Goal: Information Seeking & Learning: Understand process/instructions

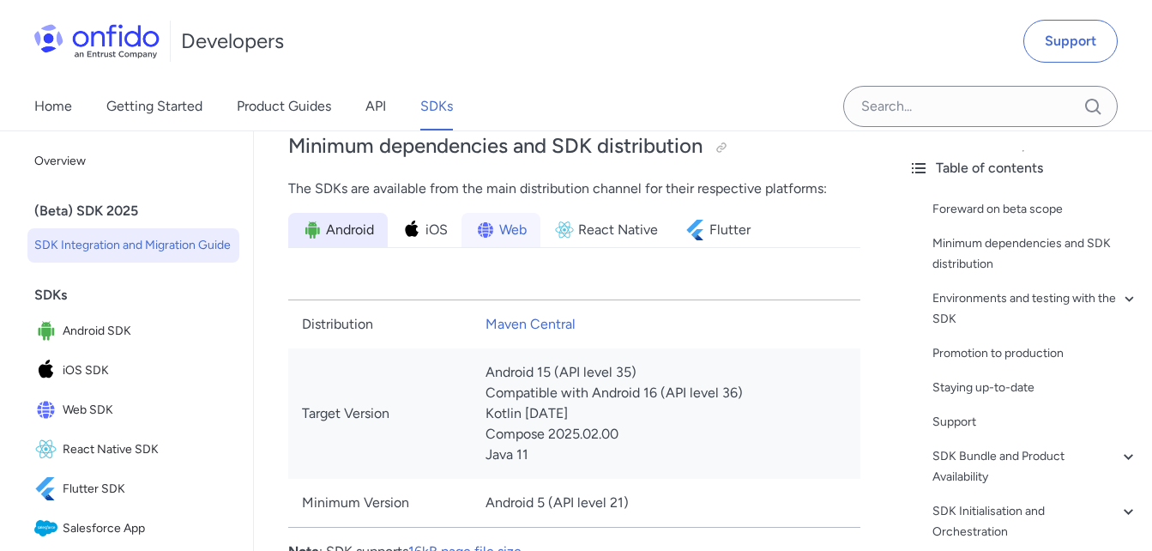
click at [499, 240] on span "Web" at bounding box center [512, 230] width 27 height 21
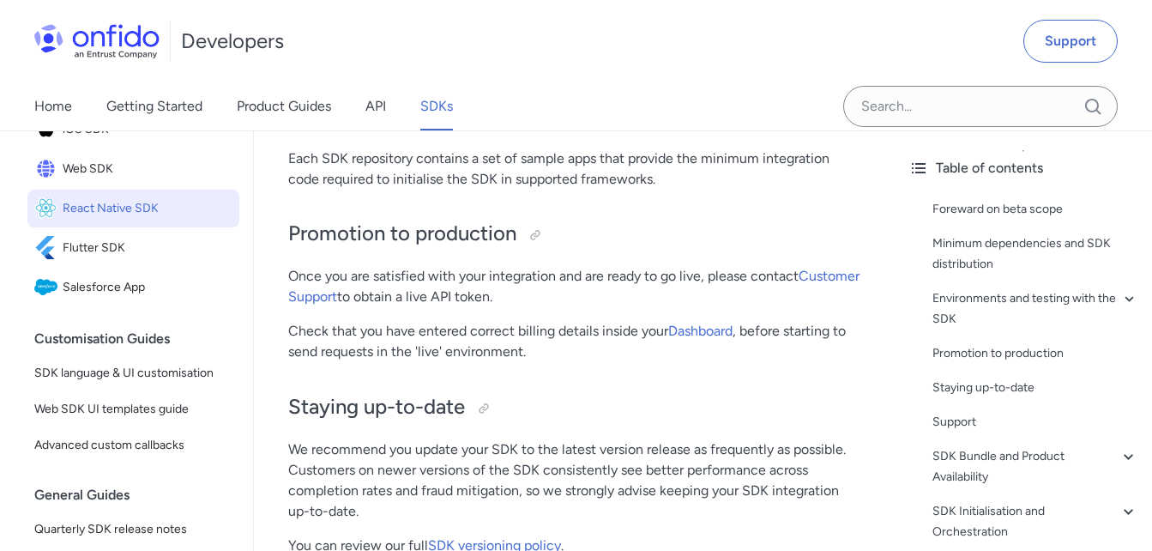
scroll to position [242, 0]
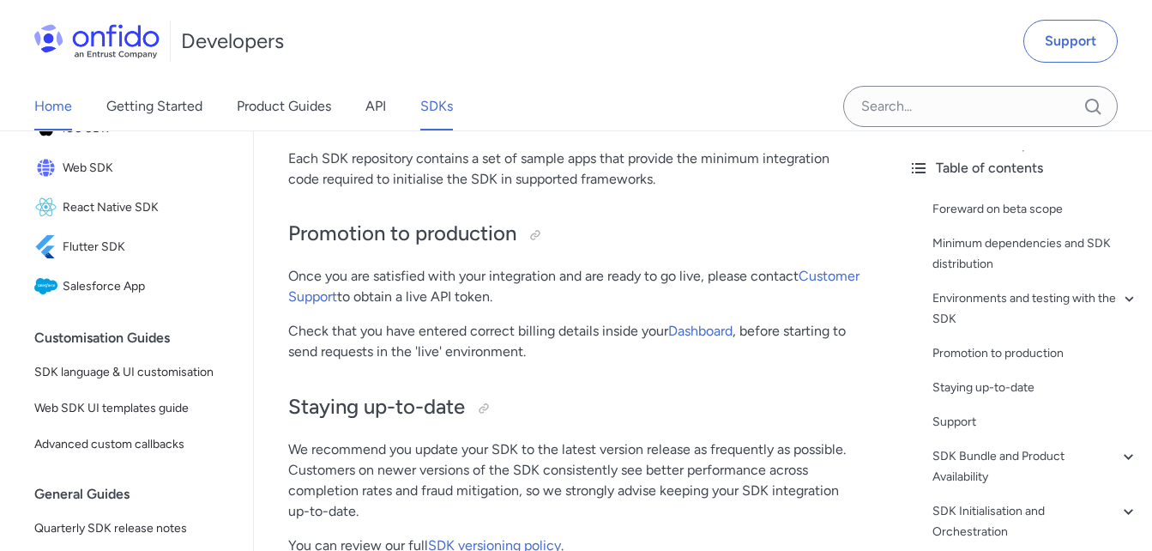
click at [71, 110] on link "Home" at bounding box center [53, 106] width 38 height 48
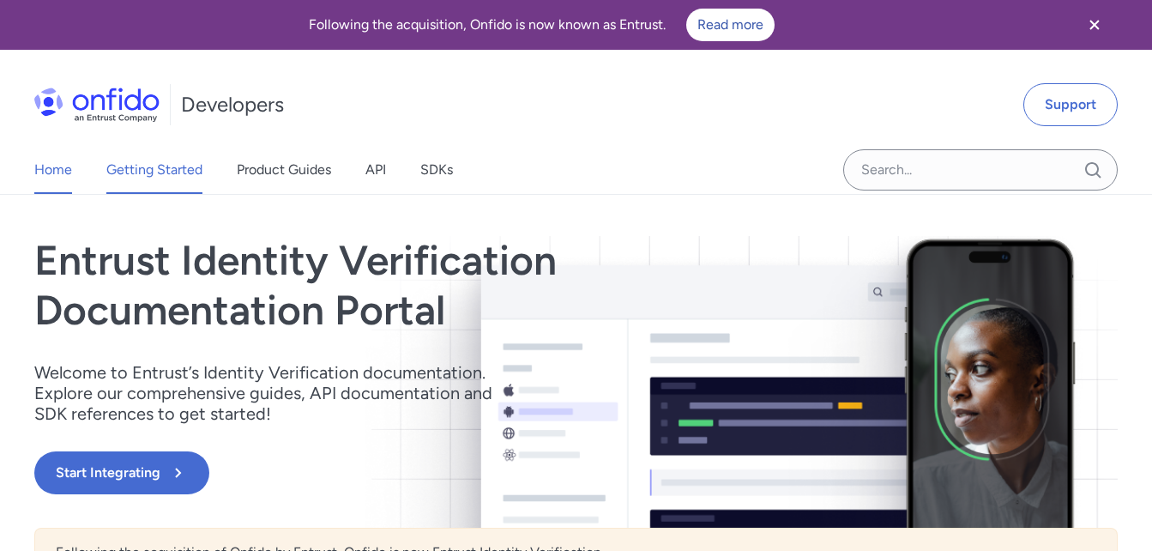
click at [145, 156] on link "Getting Started" at bounding box center [154, 170] width 96 height 48
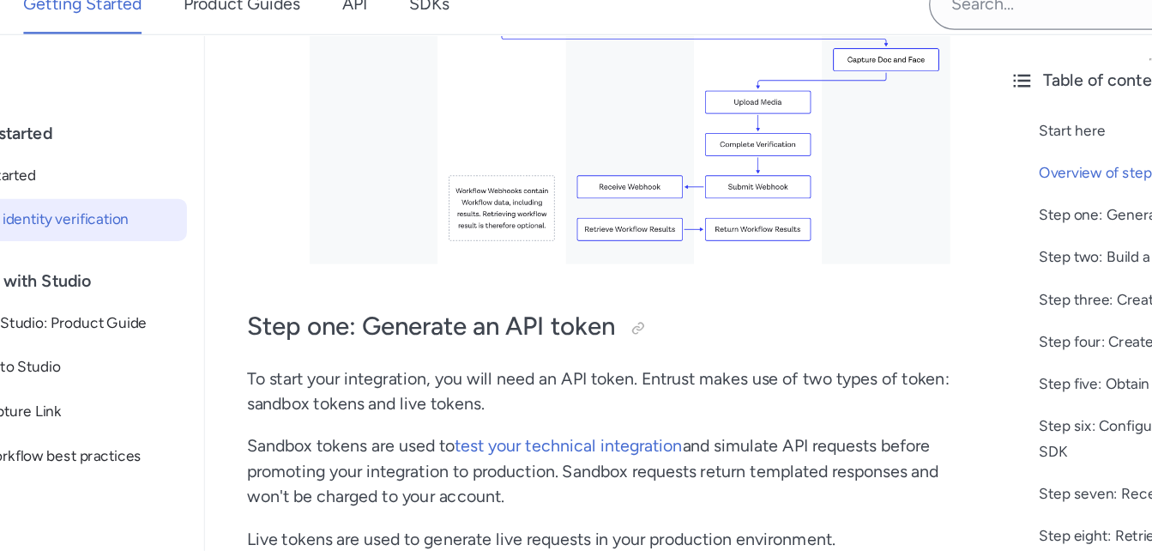
scroll to position [716, 0]
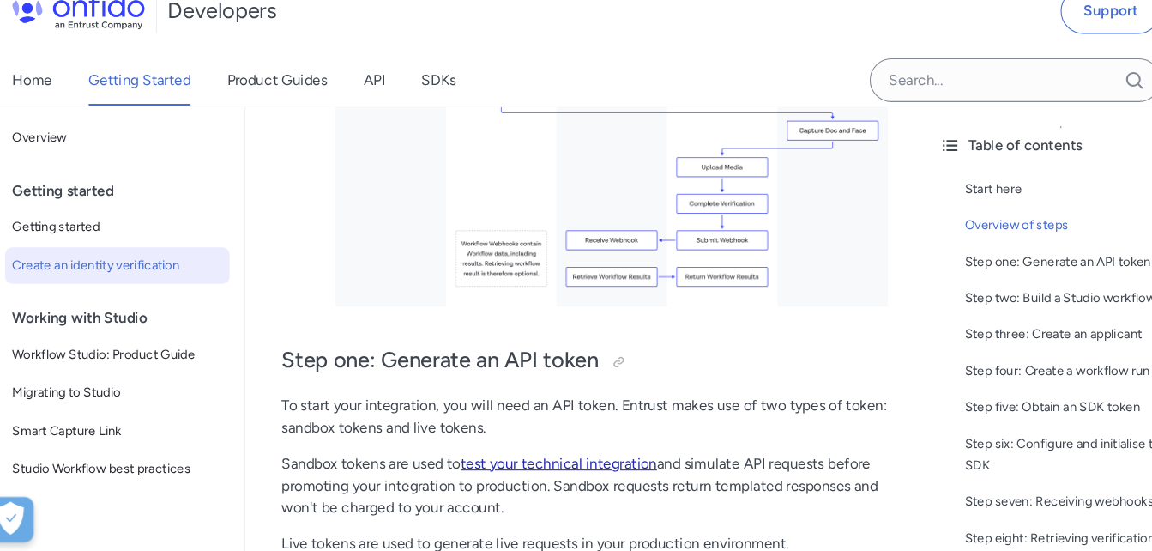
click at [526, 468] on link "test your technical integration" at bounding box center [549, 468] width 185 height 16
